Goal: Information Seeking & Learning: Check status

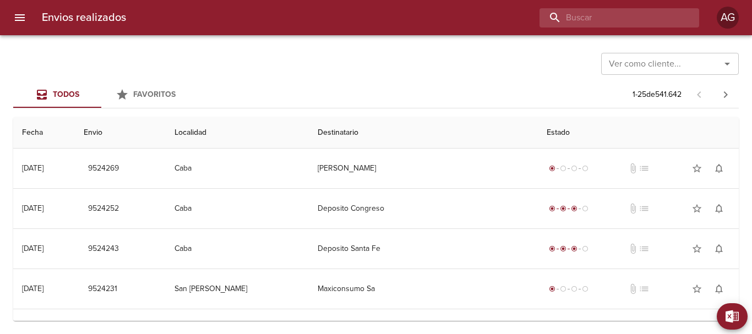
click at [642, 27] on input "buscar" at bounding box center [609, 17] width 141 height 19
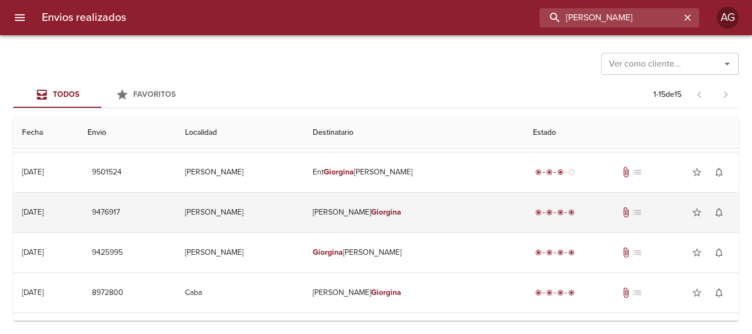
scroll to position [55, 0]
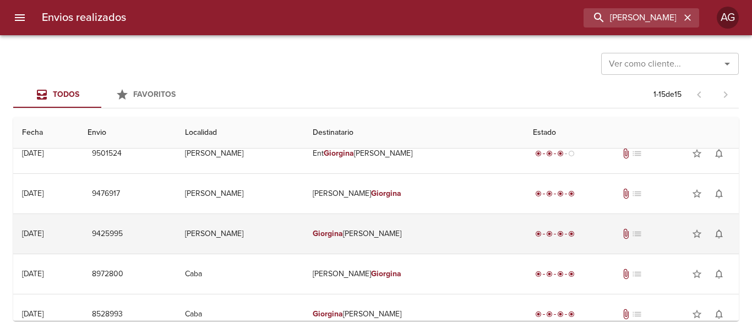
click at [365, 232] on td "[PERSON_NAME]" at bounding box center [414, 234] width 220 height 40
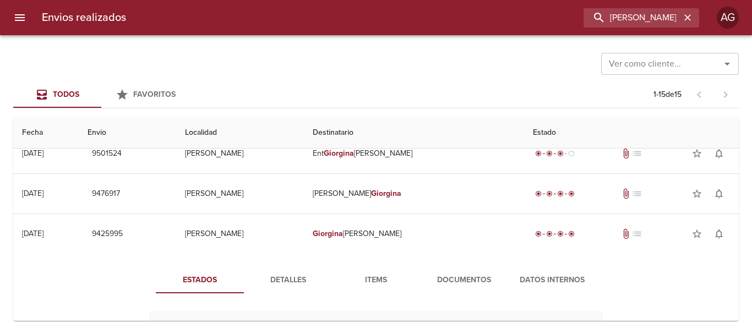
click at [304, 280] on span "Detalles" at bounding box center [287, 280] width 75 height 14
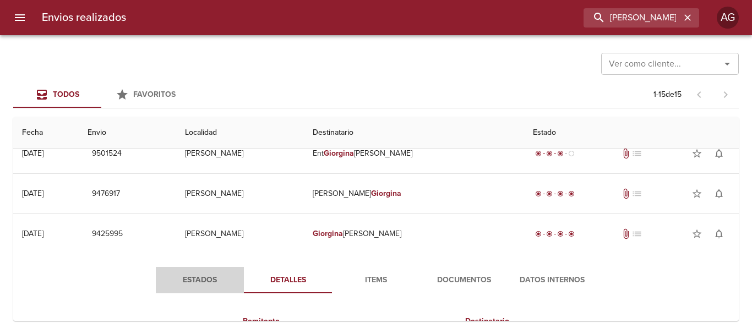
click at [199, 276] on span "Estados" at bounding box center [199, 280] width 75 height 14
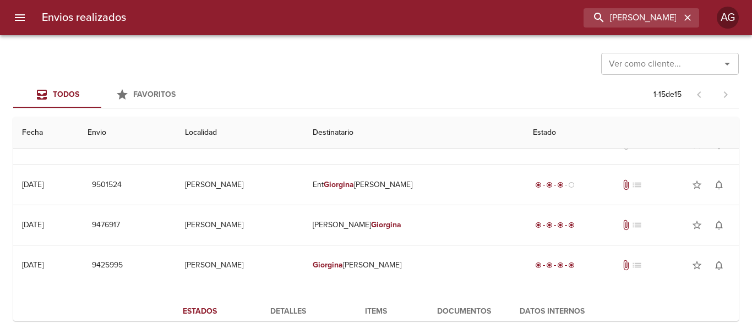
scroll to position [0, 0]
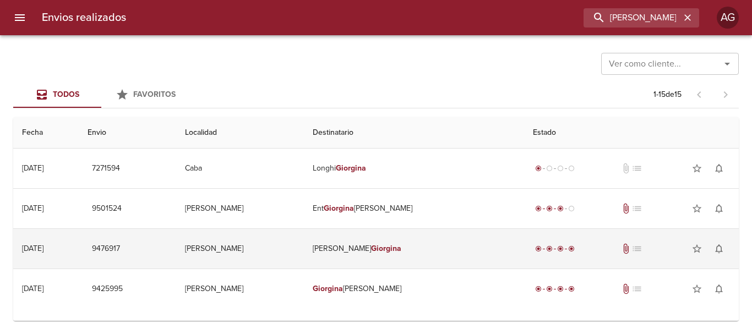
click at [335, 259] on td "[PERSON_NAME]" at bounding box center [414, 249] width 220 height 40
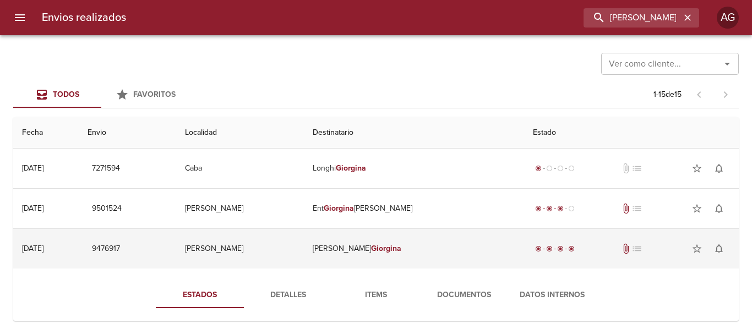
click at [318, 257] on td "[PERSON_NAME]" at bounding box center [414, 249] width 220 height 40
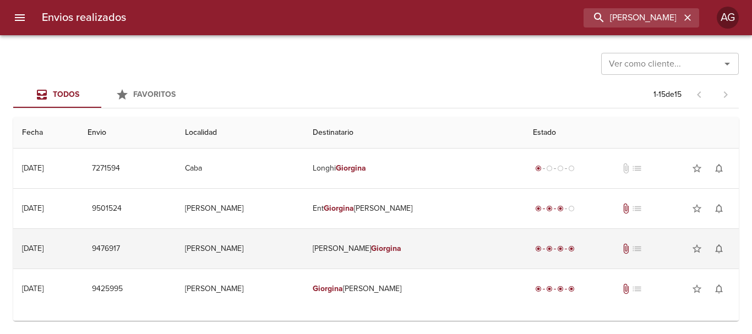
click at [318, 257] on td "[PERSON_NAME]" at bounding box center [414, 249] width 220 height 40
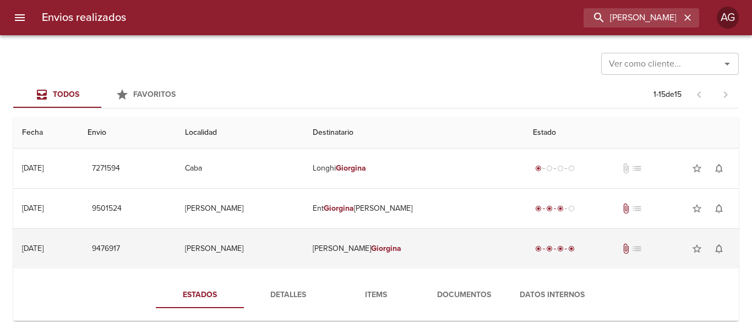
click at [325, 252] on td "[PERSON_NAME]" at bounding box center [414, 249] width 220 height 40
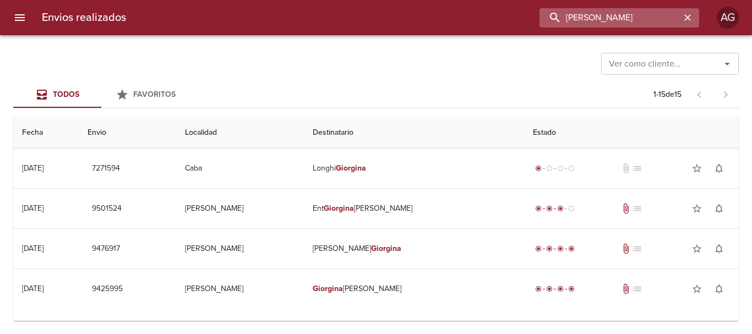
click at [627, 24] on input "[PERSON_NAME]" at bounding box center [609, 17] width 141 height 19
click at [627, 24] on input "9501524" at bounding box center [609, 17] width 141 height 19
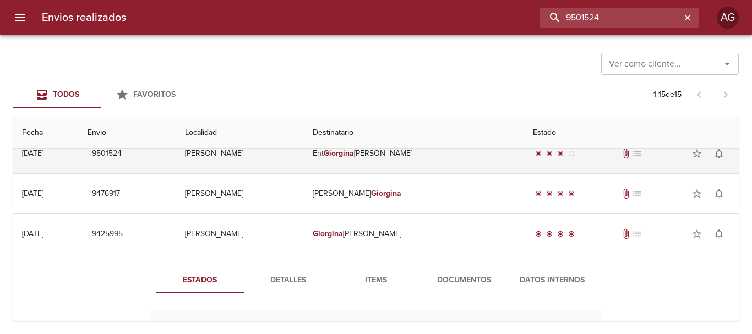
scroll to position [110, 0]
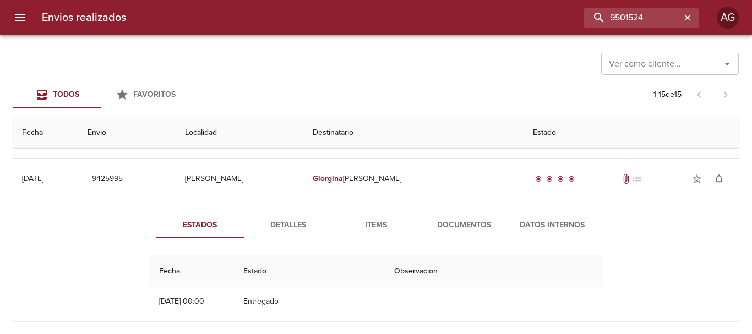
click at [375, 202] on div "Estados Detalles Items Documentos Datos Internos Fecha Estado Observacion 07/08…" at bounding box center [376, 340] width 708 height 282
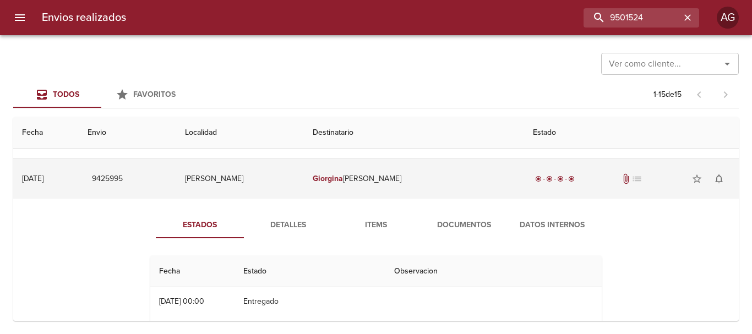
click at [376, 186] on td "[PERSON_NAME]" at bounding box center [414, 179] width 220 height 40
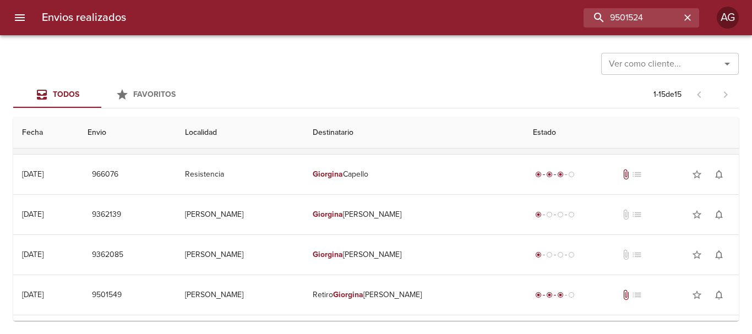
scroll to position [330, 0]
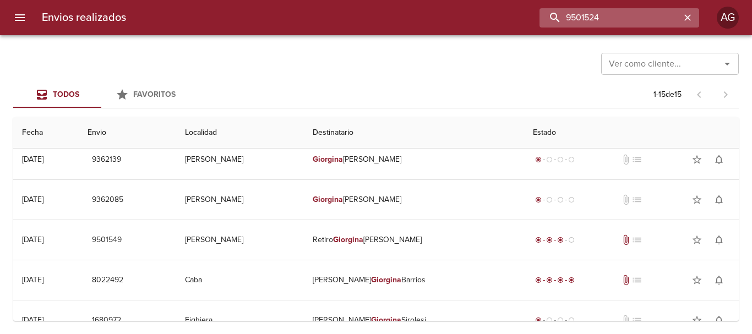
click at [647, 19] on input "9501524" at bounding box center [609, 17] width 141 height 19
click at [647, 19] on input "9501549" at bounding box center [609, 17] width 141 height 19
type input "9501549"
click at [692, 20] on icon "button" at bounding box center [687, 17] width 11 height 11
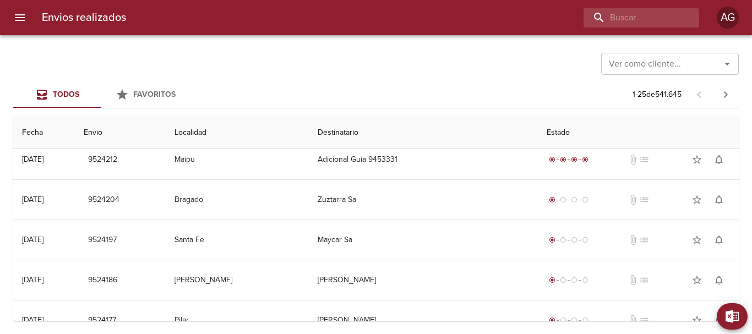
scroll to position [0, 0]
